Goal: Transaction & Acquisition: Purchase product/service

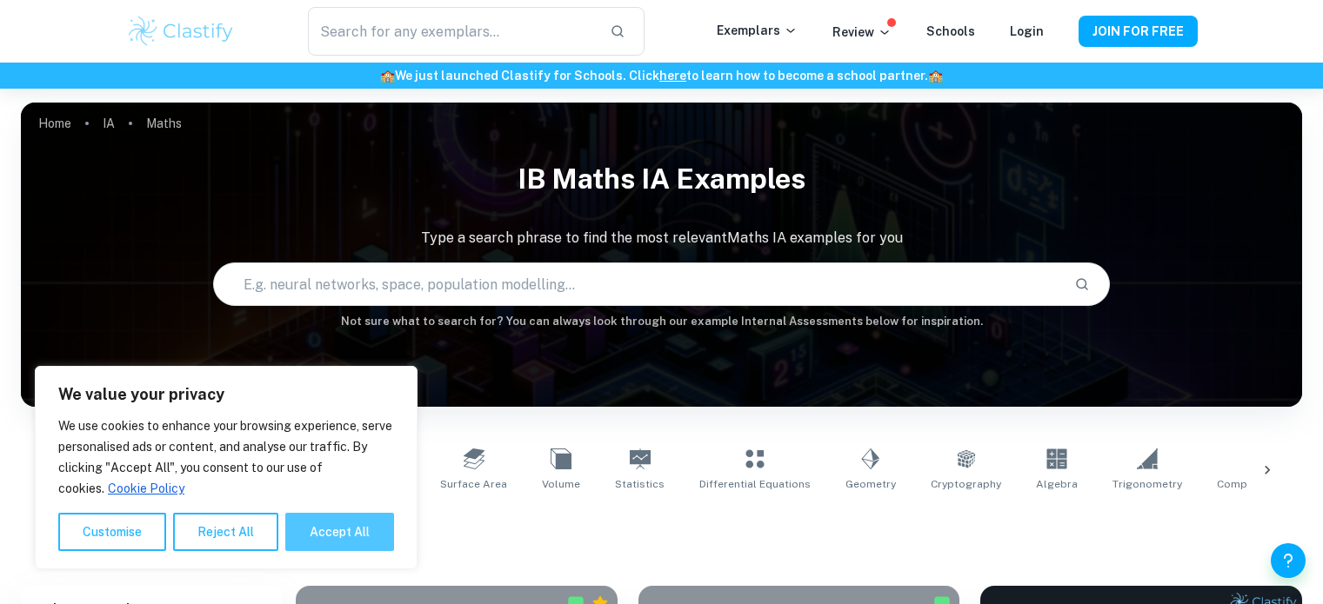
click at [365, 531] on button "Accept All" at bounding box center [339, 532] width 109 height 38
checkbox input "true"
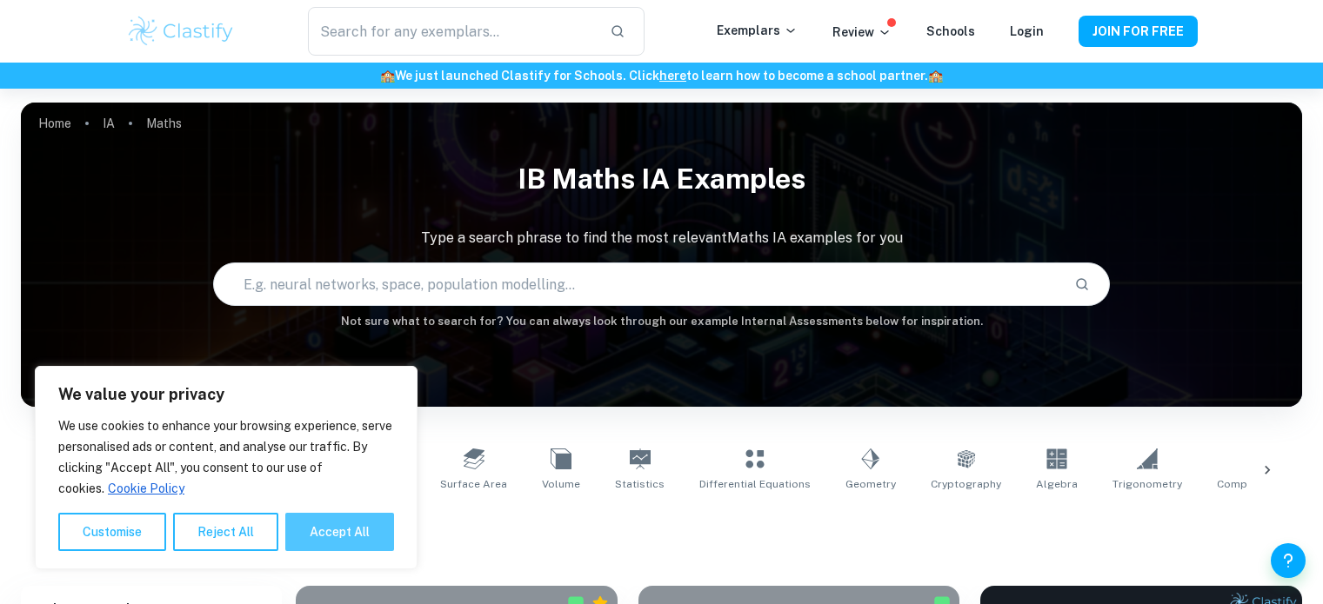
checkbox input "true"
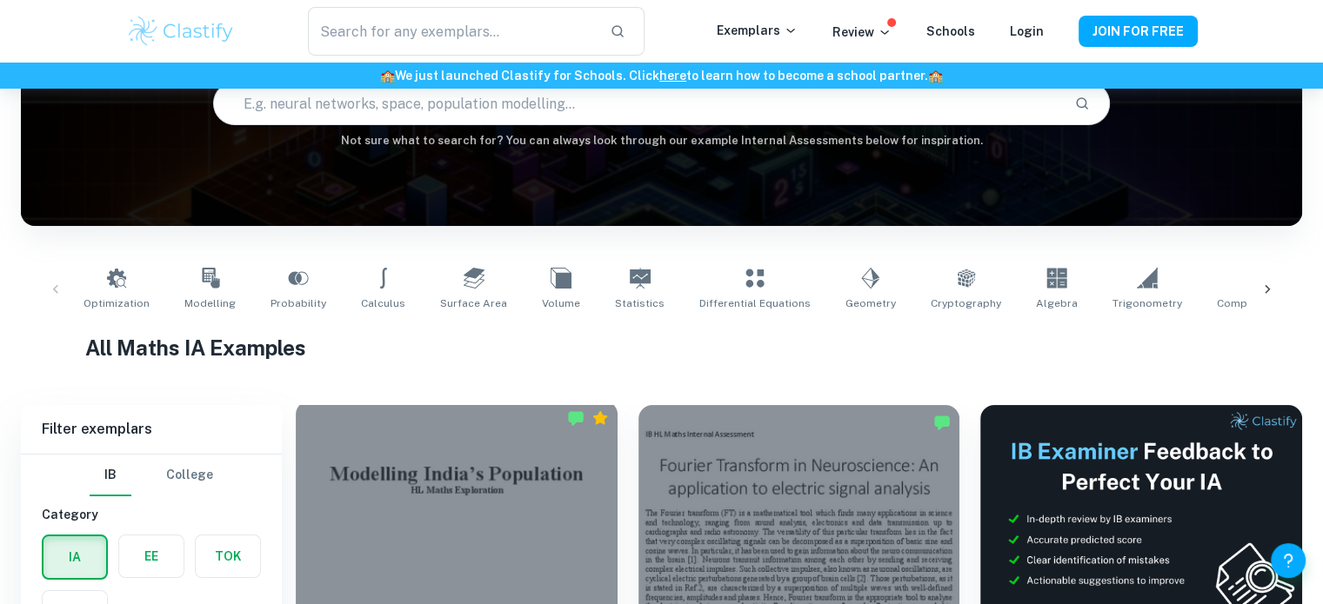
scroll to position [210, 0]
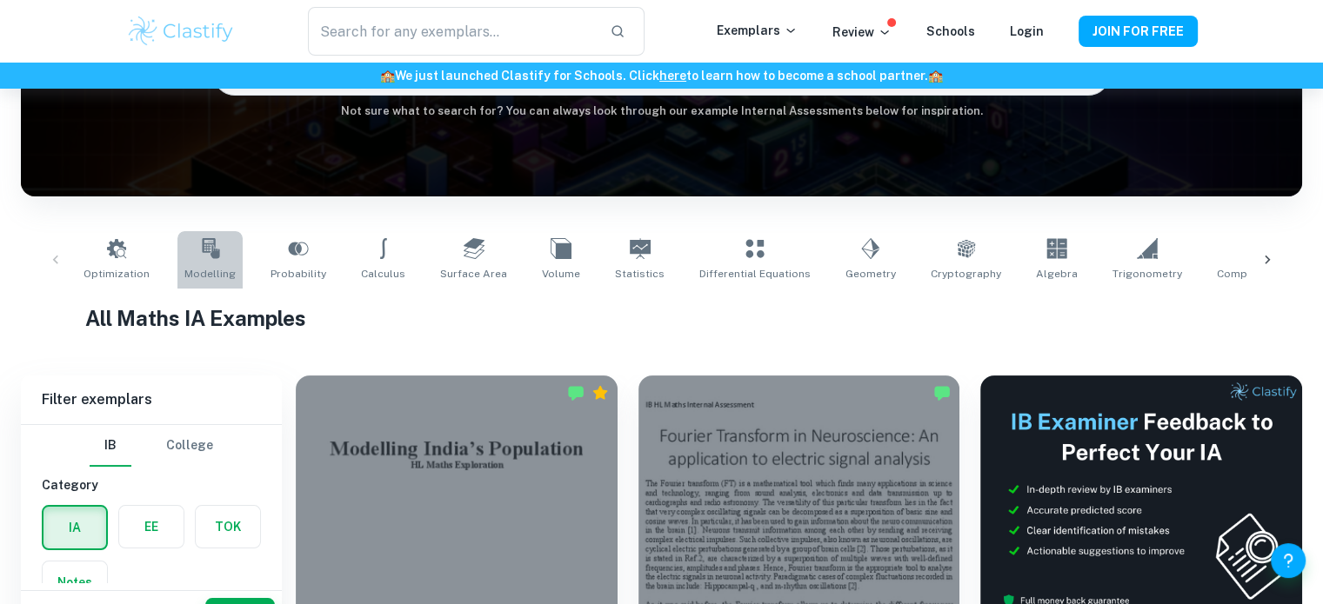
click at [204, 258] on icon at bounding box center [210, 248] width 21 height 21
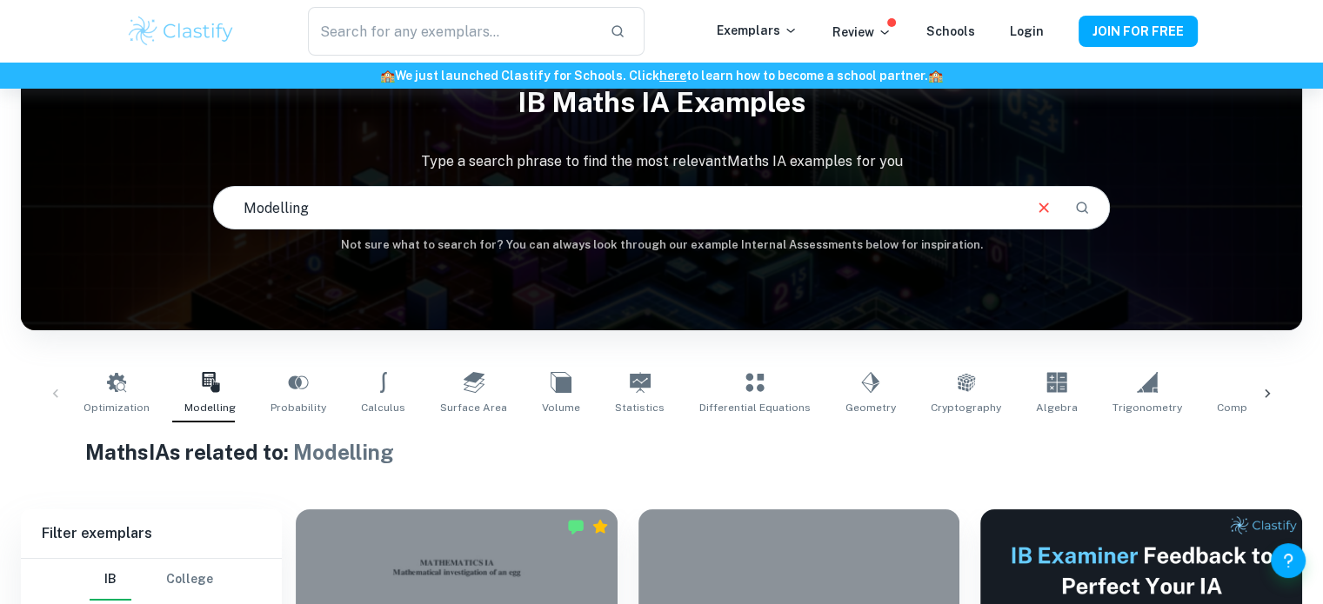
scroll to position [83, 0]
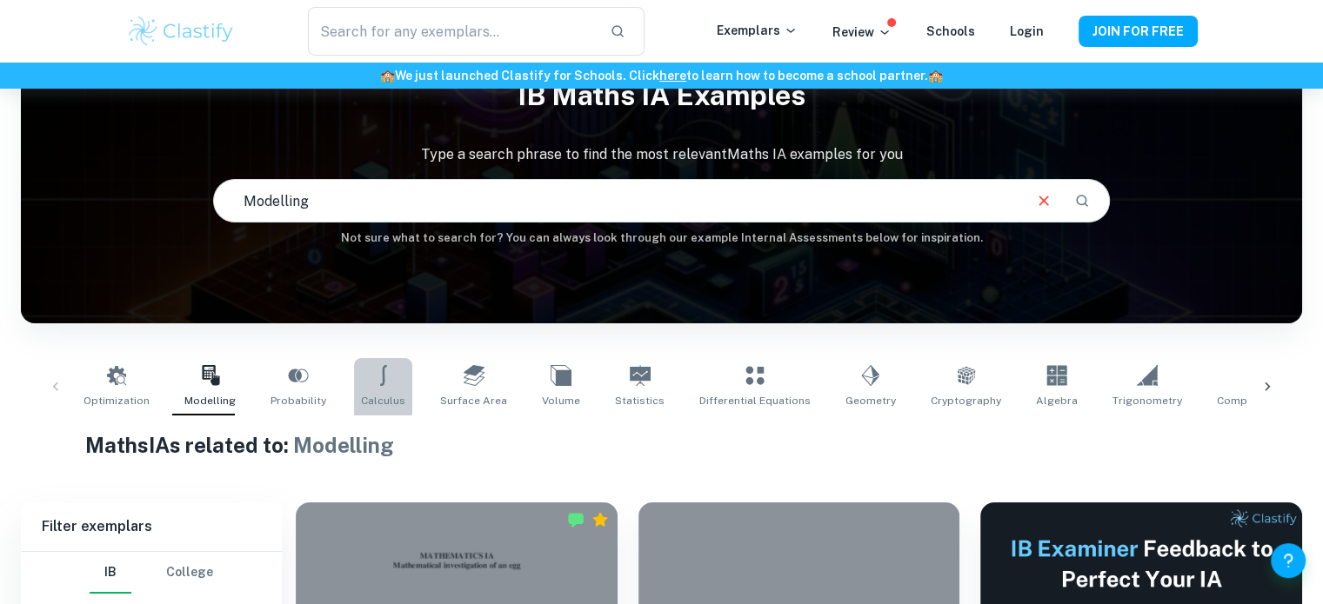
click at [373, 372] on icon at bounding box center [383, 375] width 21 height 21
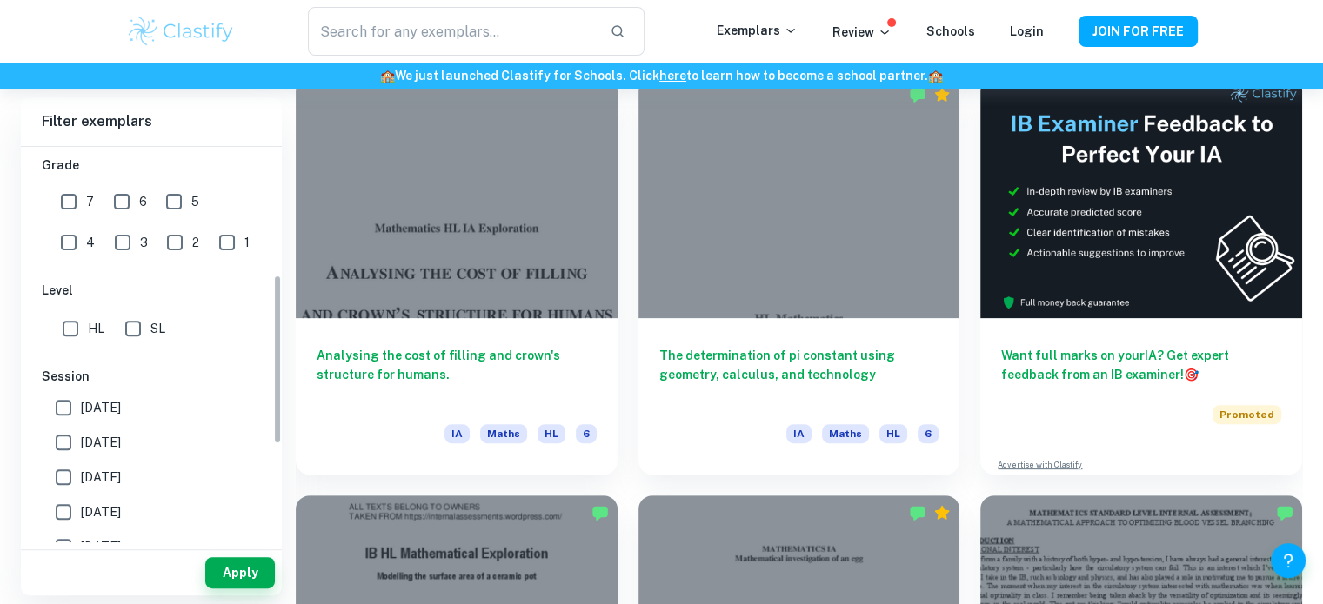
scroll to position [298, 0]
click at [127, 325] on input "SL" at bounding box center [133, 327] width 35 height 35
checkbox input "true"
click at [53, 403] on input "[DATE]" at bounding box center [63, 407] width 35 height 35
checkbox input "true"
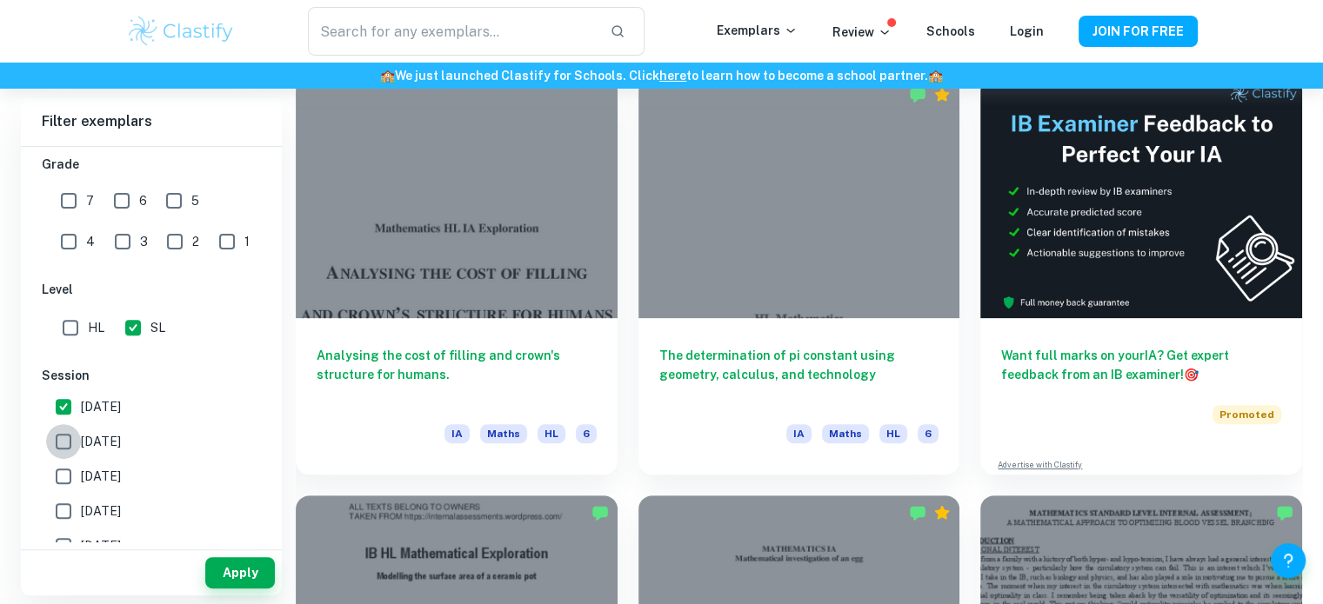
click at [59, 441] on input "[DATE]" at bounding box center [63, 441] width 35 height 35
checkbox input "true"
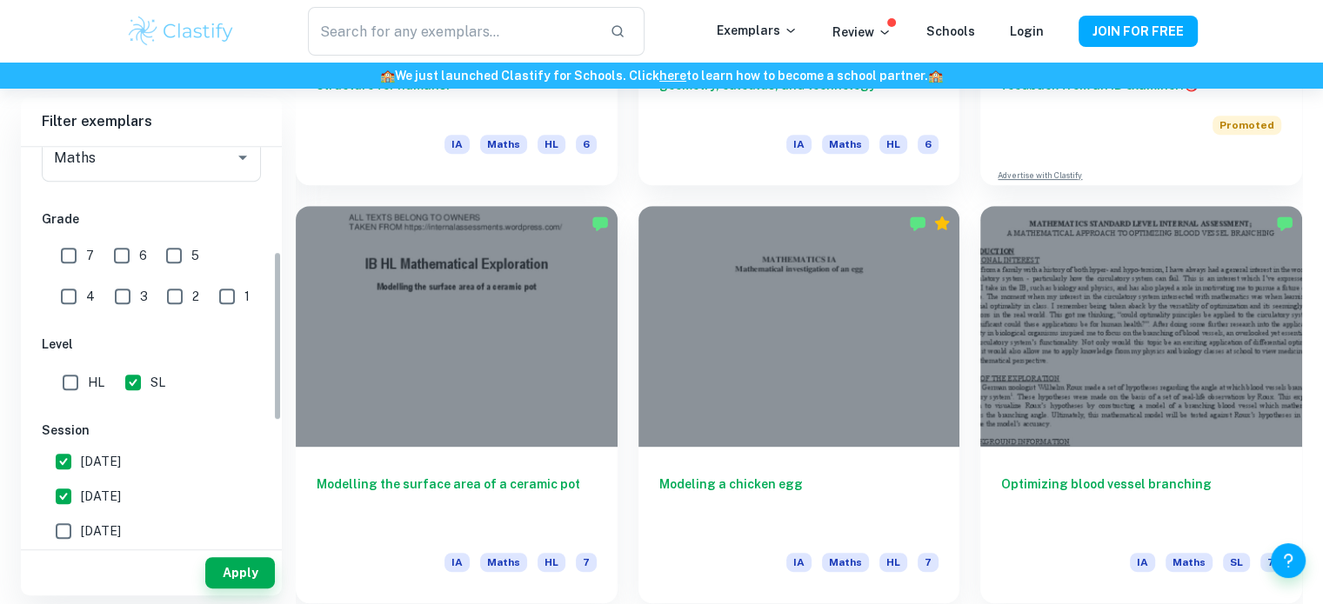
scroll to position [0, 0]
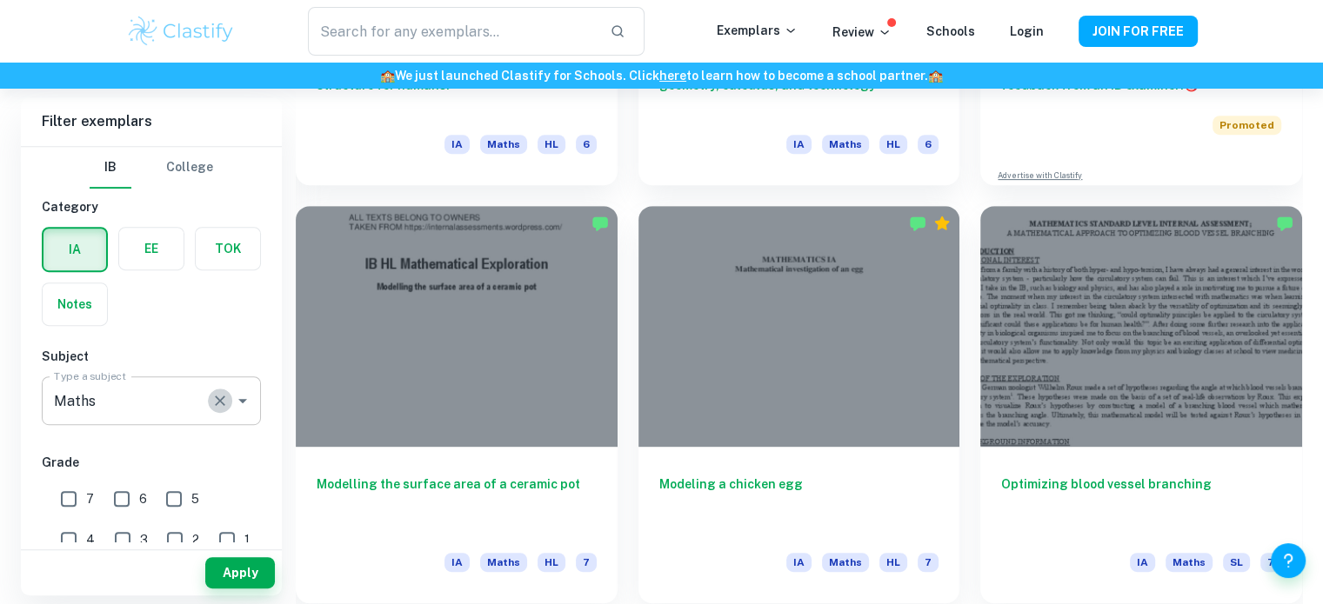
click at [227, 392] on icon "Clear" at bounding box center [219, 400] width 17 height 17
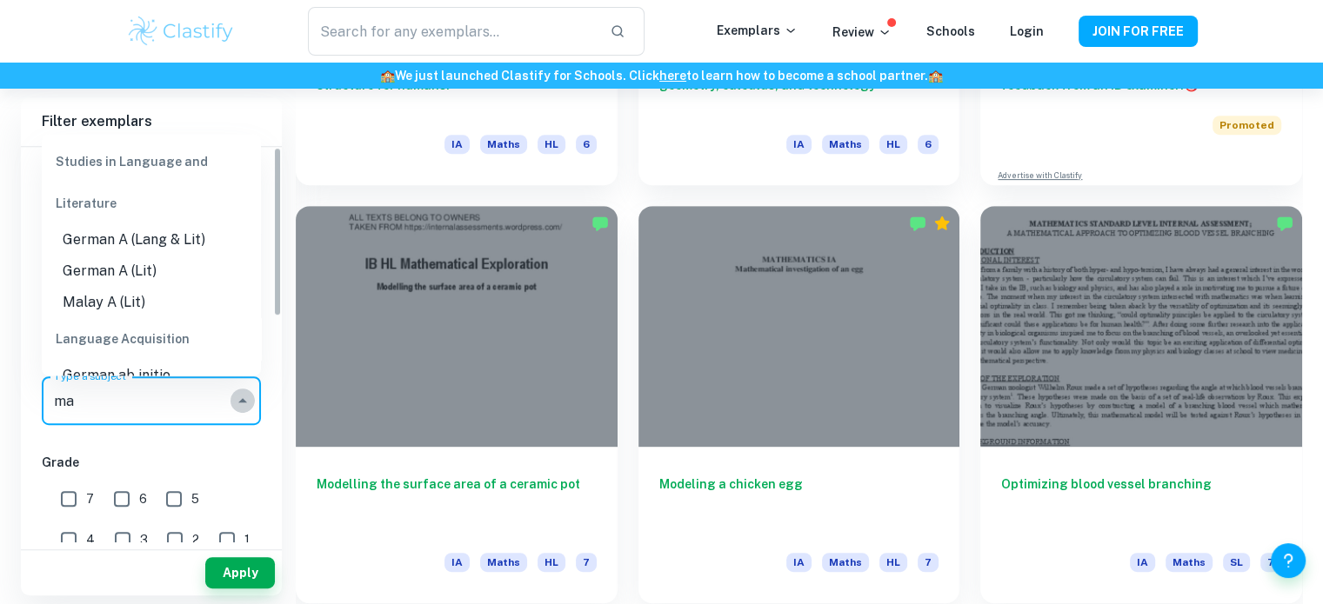
click at [237, 401] on icon "Close" at bounding box center [242, 400] width 21 height 21
drag, startPoint x: 237, startPoint y: 401, endPoint x: 142, endPoint y: 407, distance: 95.8
click at [142, 407] on input "ma" at bounding box center [138, 400] width 177 height 33
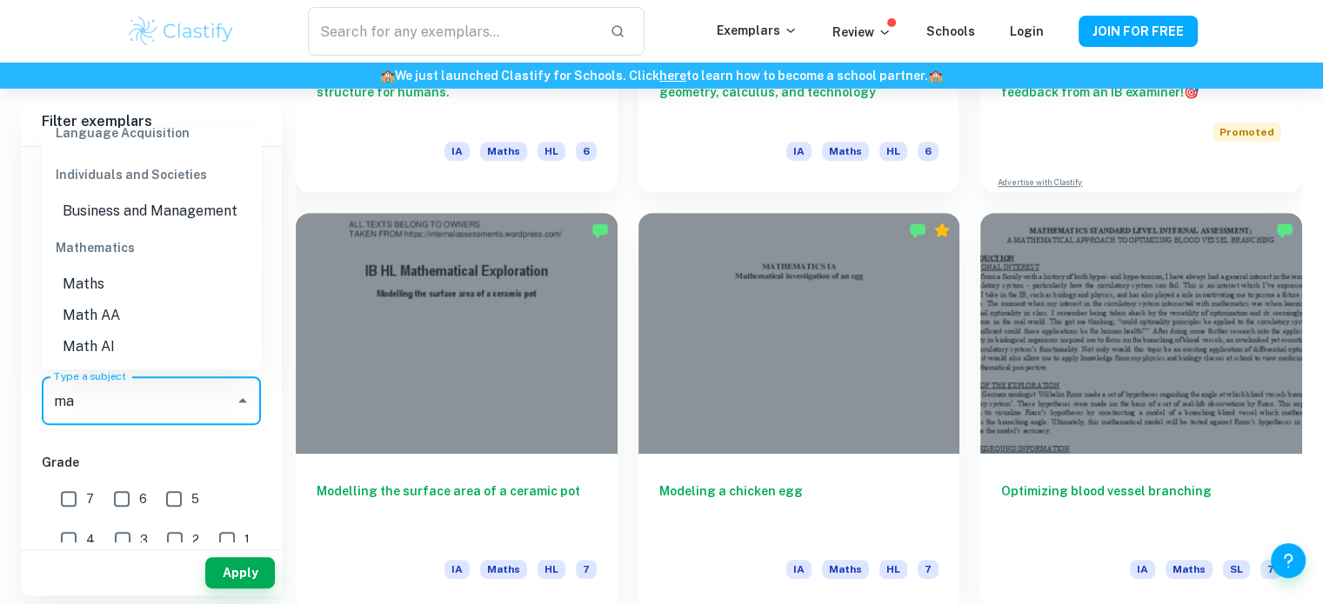
scroll to position [792, 0]
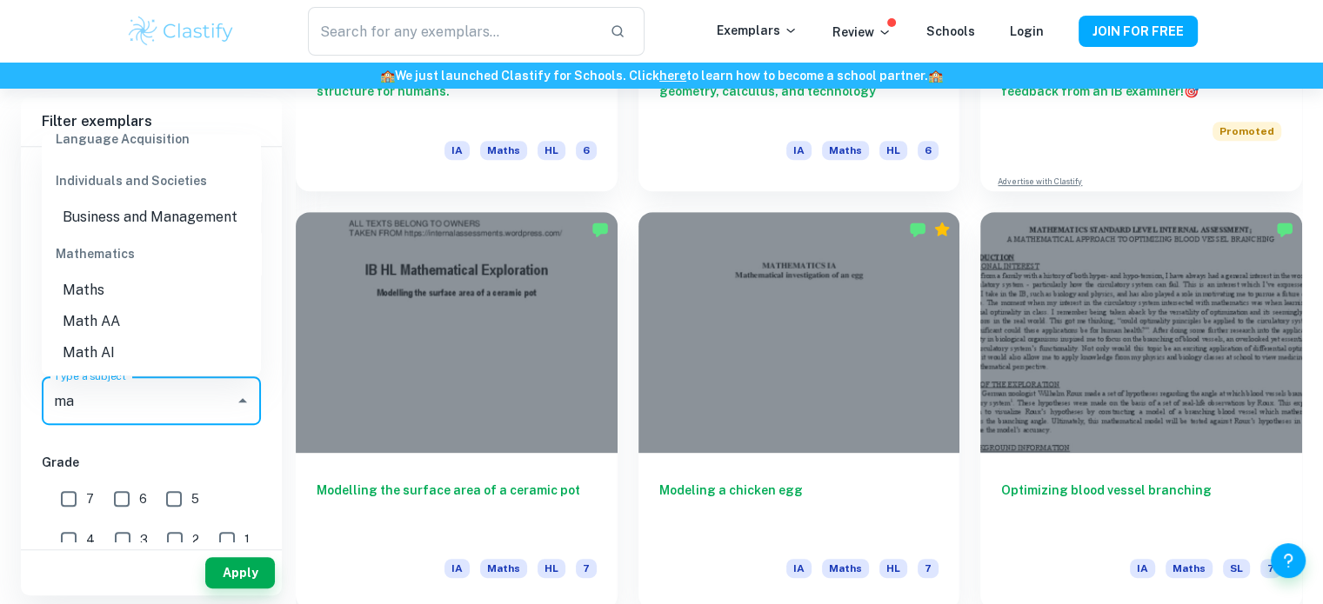
click at [108, 360] on li "Math AI" at bounding box center [151, 352] width 219 height 31
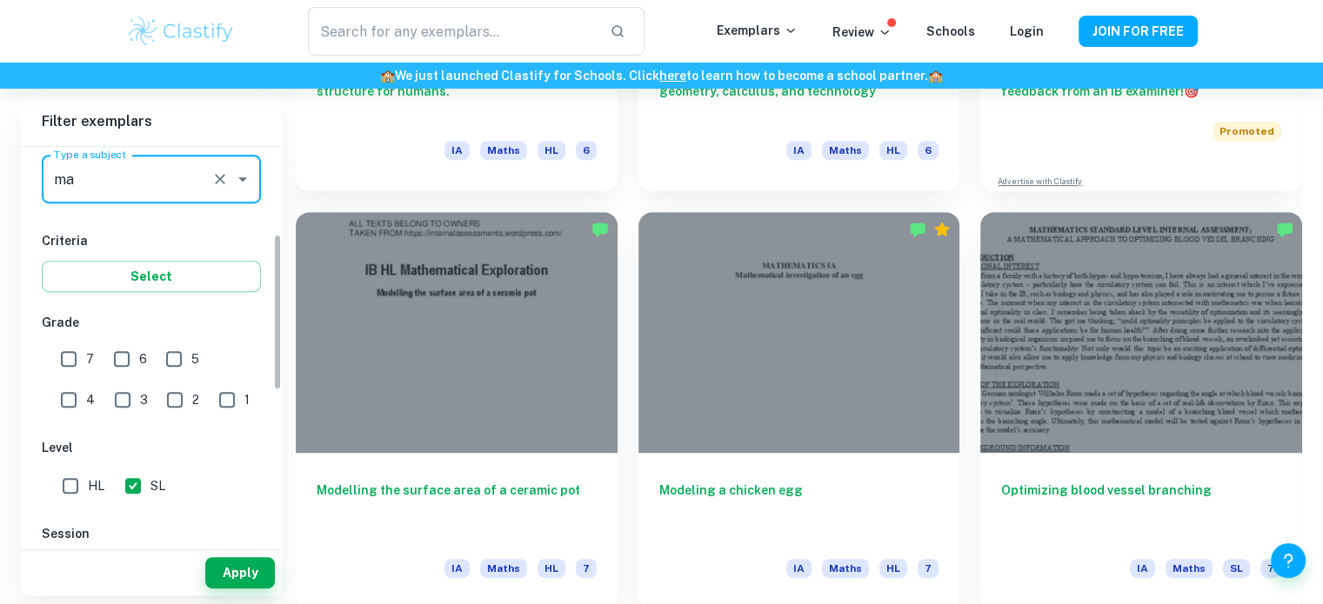
scroll to position [232, 0]
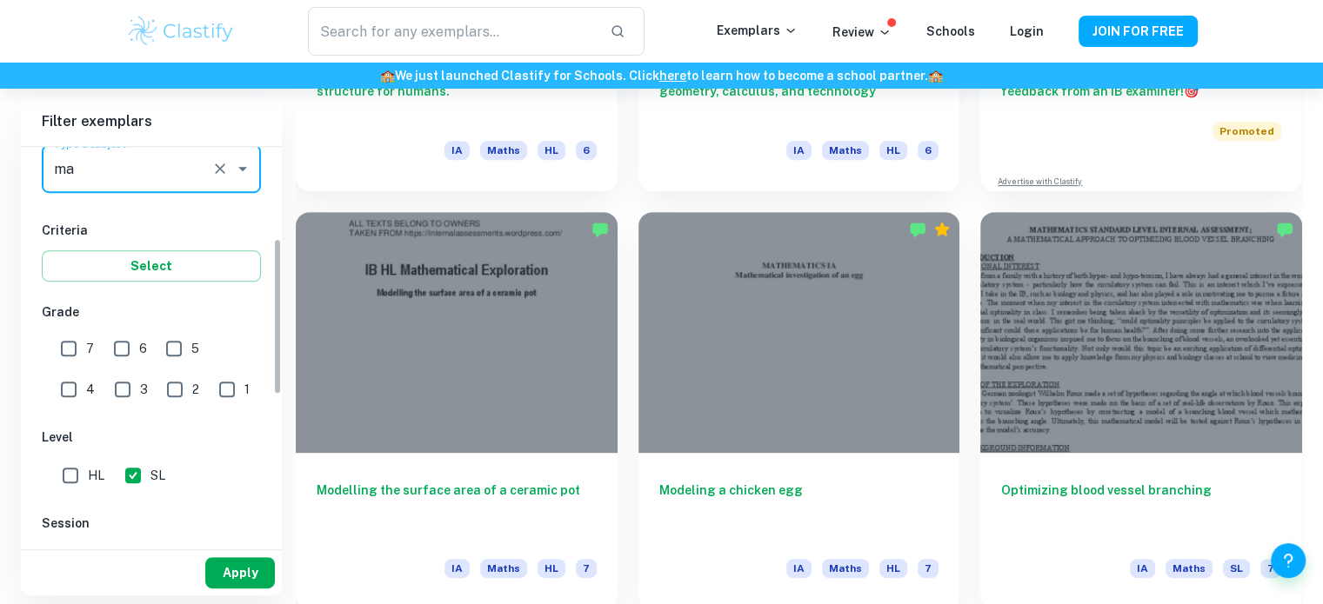
type input "Math AI"
click at [251, 574] on button "Apply" at bounding box center [240, 572] width 70 height 31
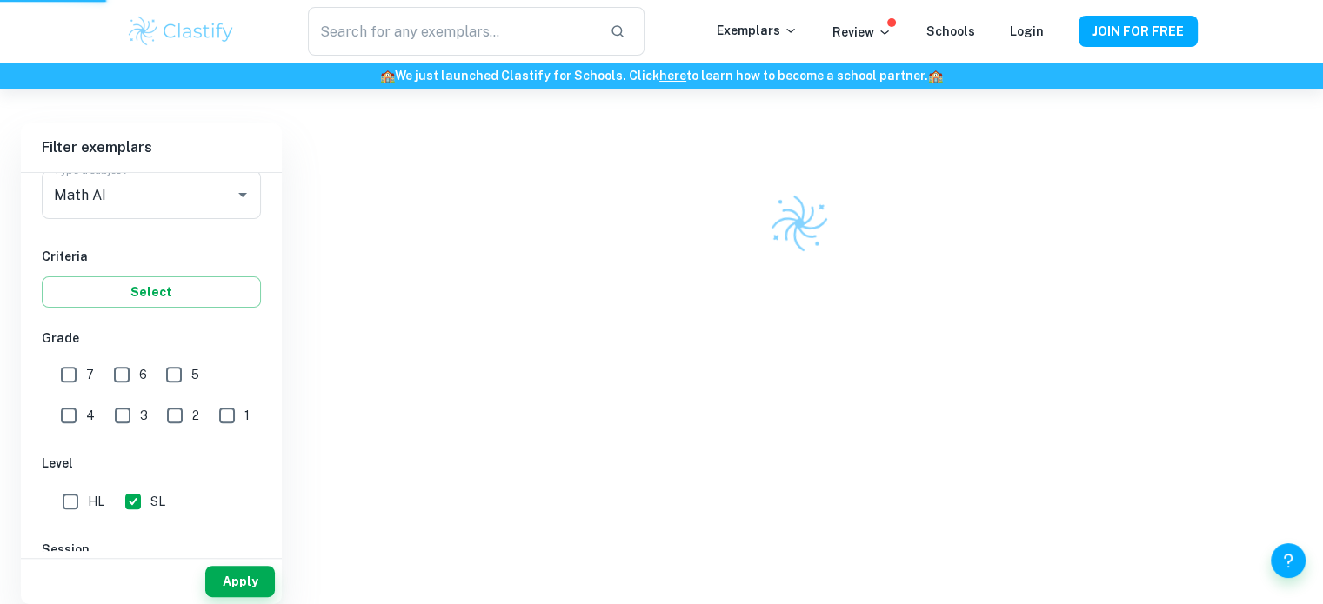
scroll to position [446, 0]
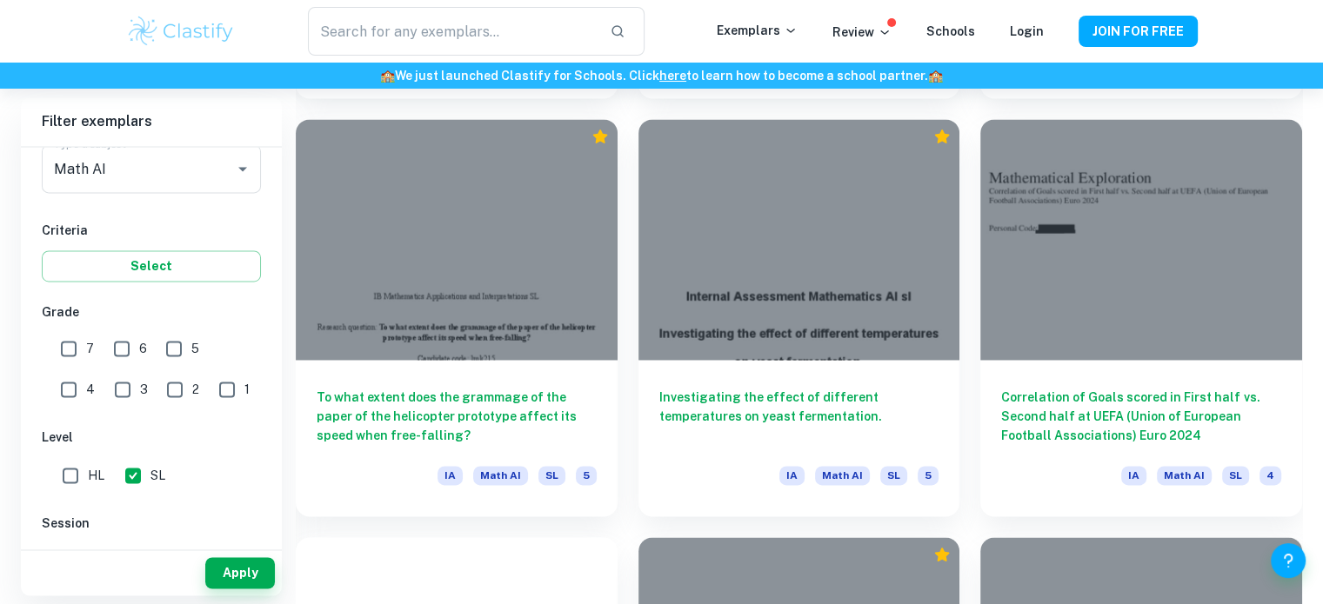
scroll to position [2569, 0]
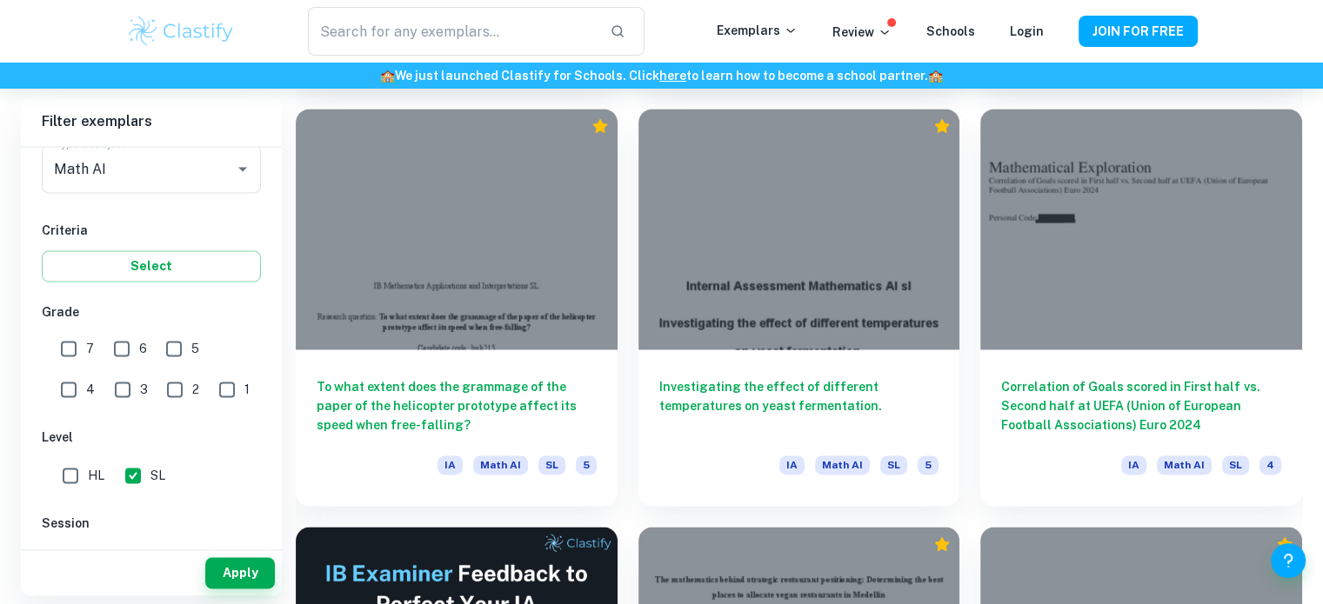
click at [82, 343] on input "7" at bounding box center [68, 348] width 35 height 35
checkbox input "true"
click at [249, 572] on button "Apply" at bounding box center [240, 572] width 70 height 31
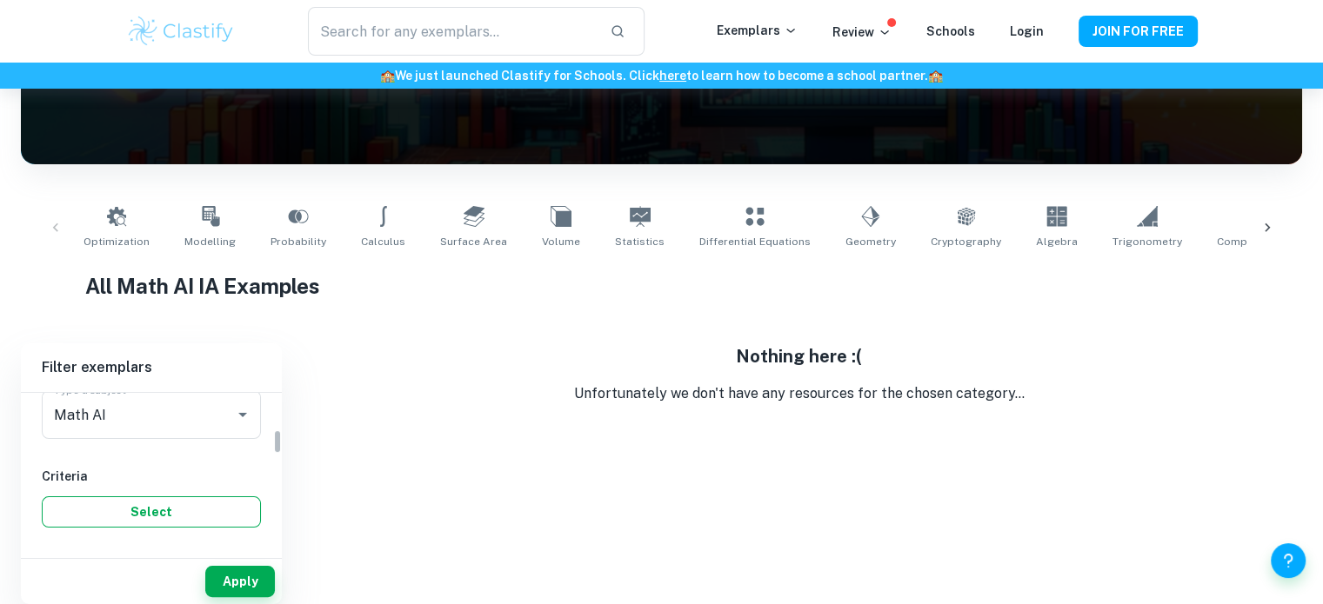
scroll to position [407, 0]
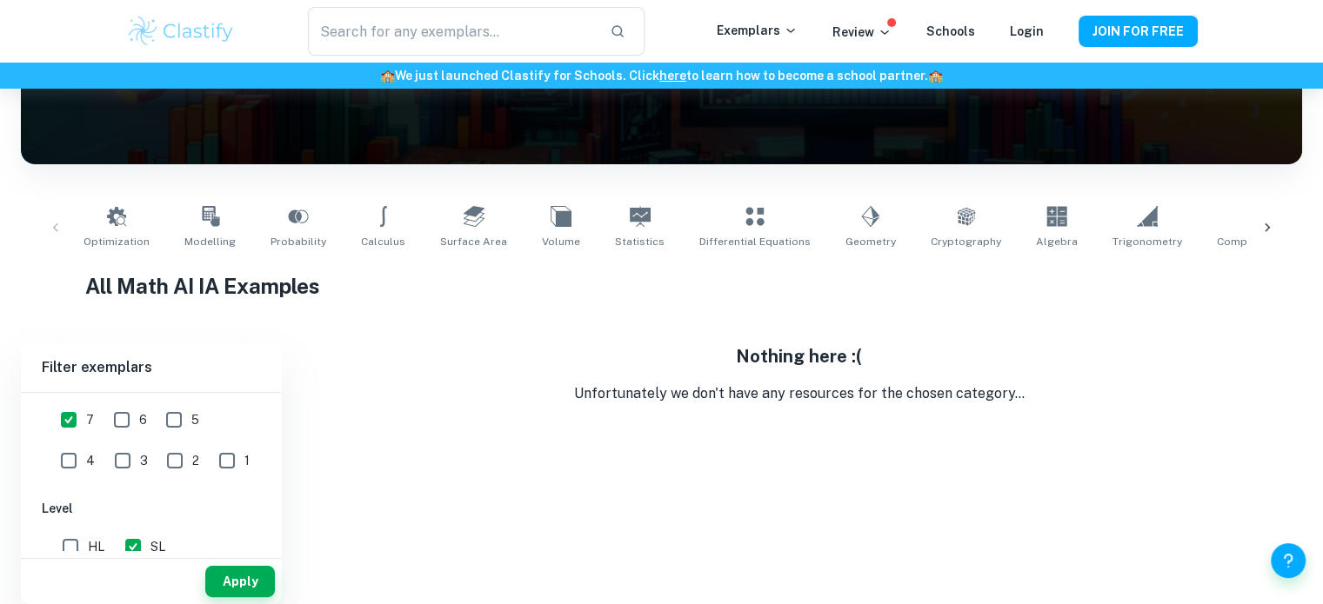
click at [104, 416] on input "6" at bounding box center [121, 420] width 35 height 35
checkbox input "true"
click at [231, 589] on button "Apply" at bounding box center [240, 581] width 70 height 31
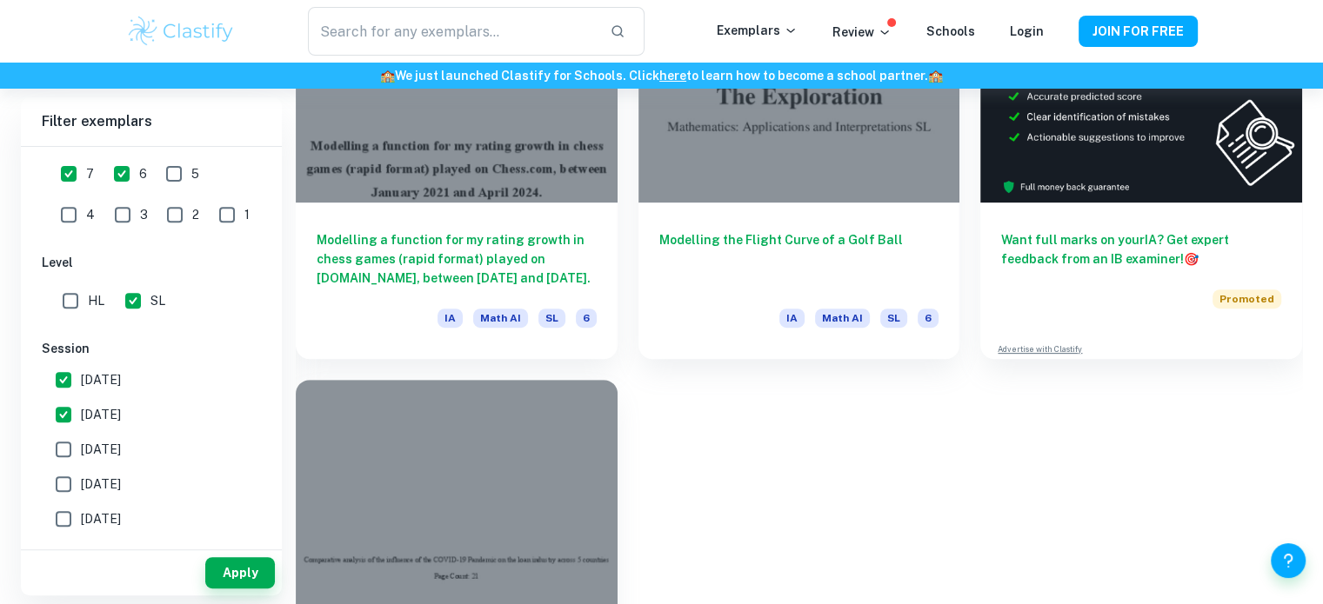
scroll to position [614, 0]
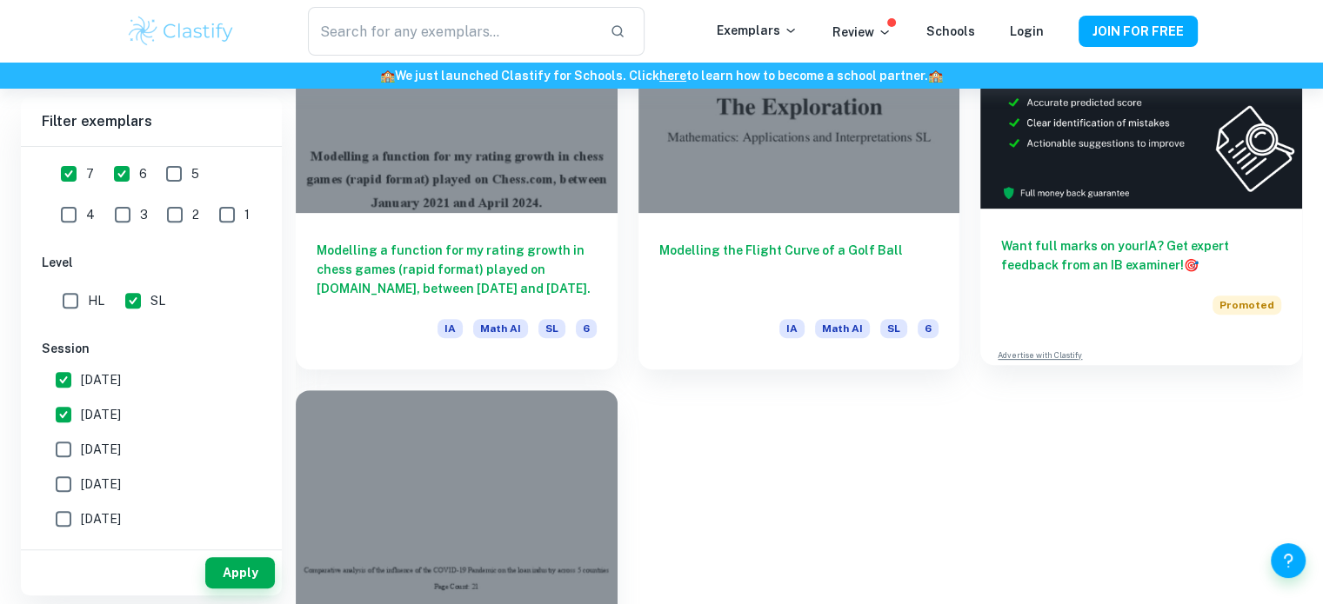
click at [1176, 134] on img at bounding box center [1141, 88] width 322 height 241
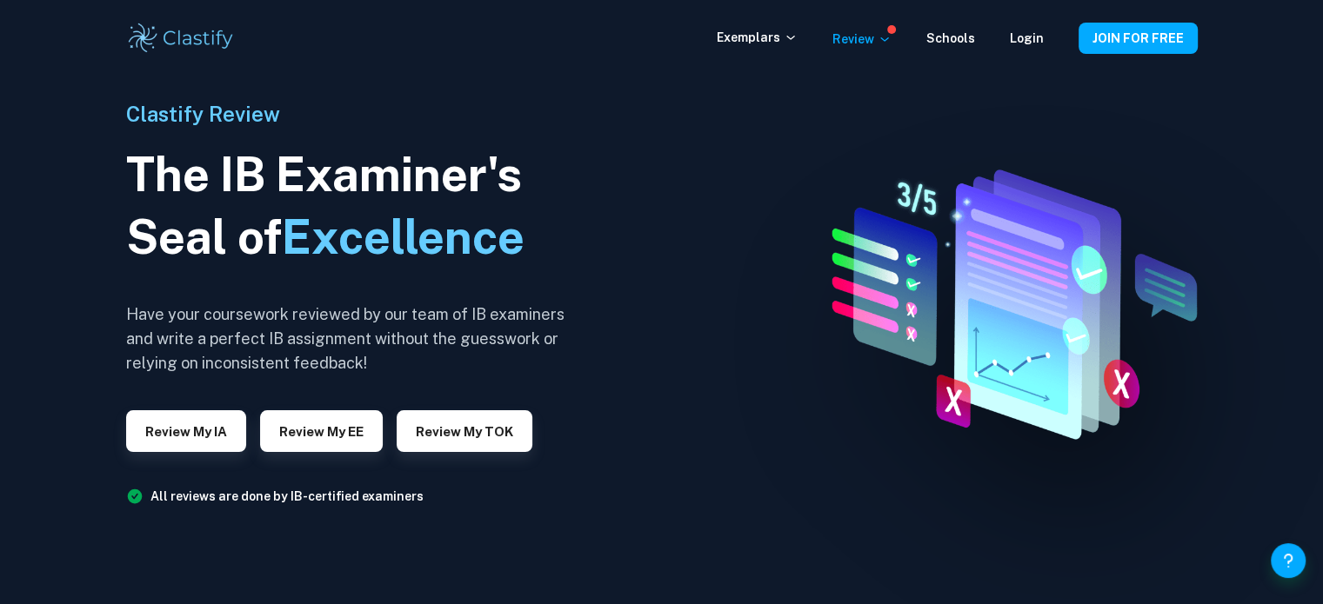
scroll to position [7, 0]
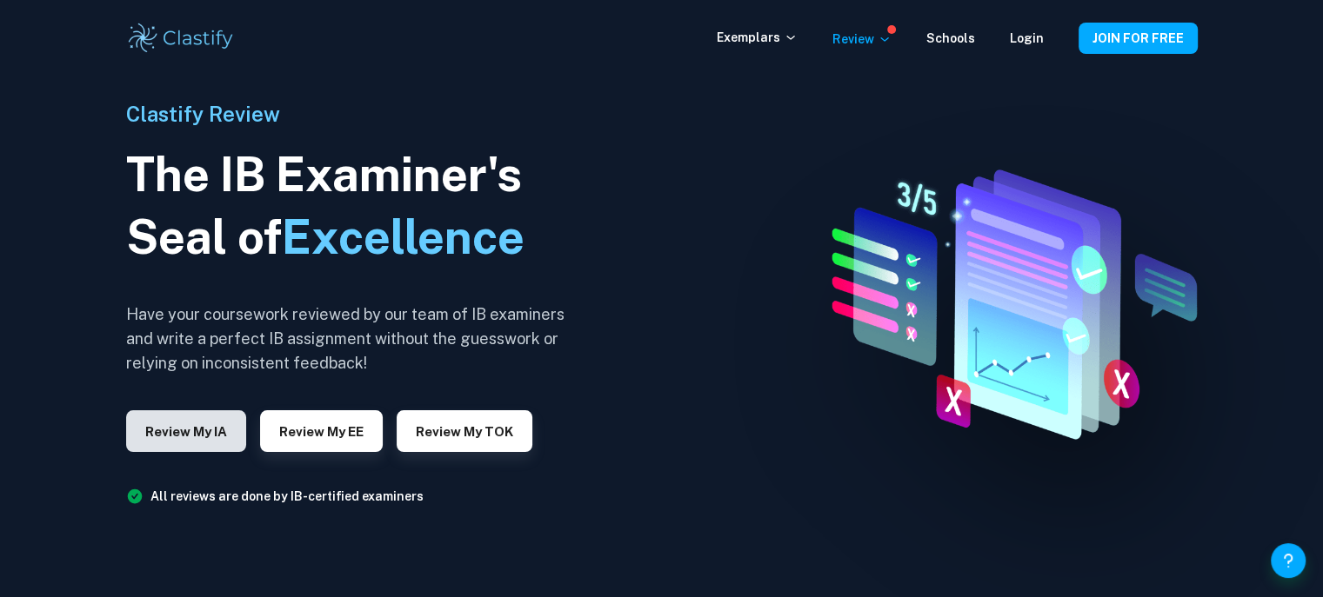
drag, startPoint x: 173, startPoint y: 420, endPoint x: 174, endPoint y: 436, distance: 15.7
click at [174, 436] on button "Review my IA" at bounding box center [186, 431] width 120 height 42
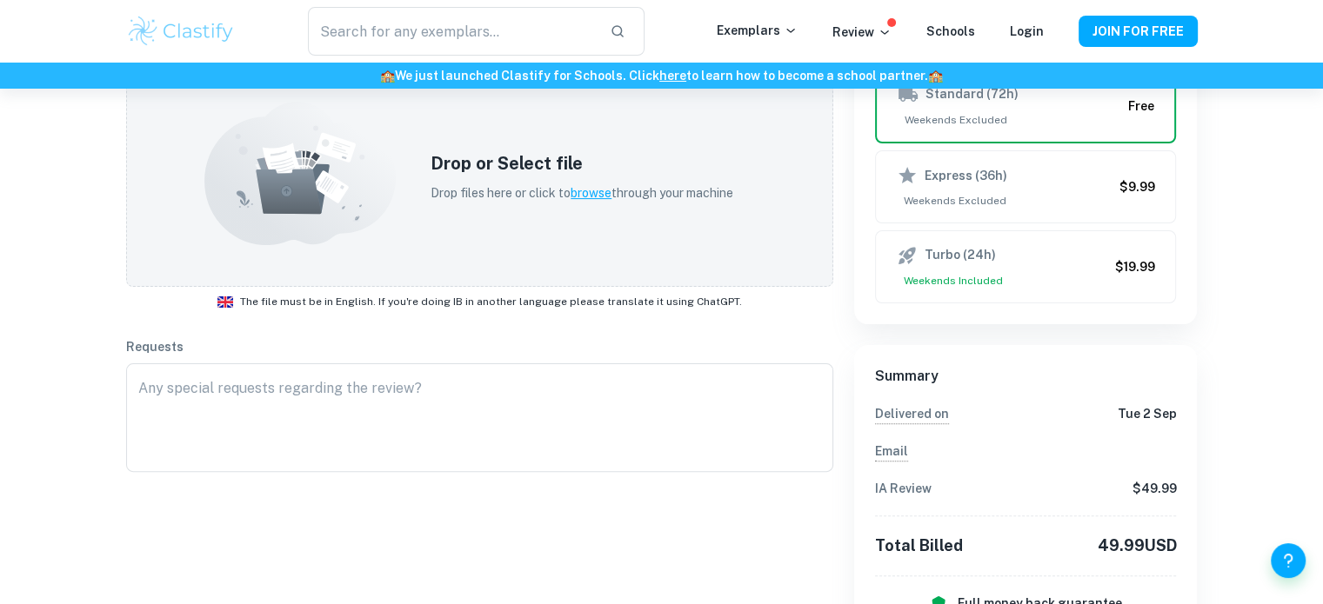
scroll to position [414, 0]
